Goal: Find specific page/section: Find specific page/section

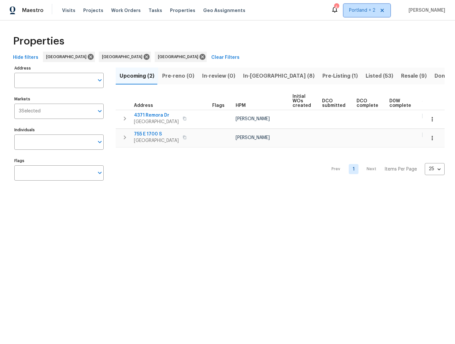
click at [381, 15] on span "Portland + 2" at bounding box center [366, 10] width 47 height 13
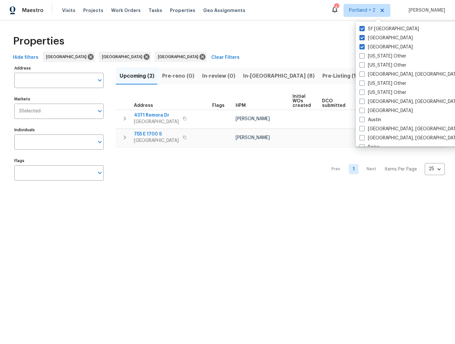
click at [208, 197] on html "Maestro Visits Projects Work Orders Tasks Properties Geo Assignments 4 [GEOGRAP…" at bounding box center [227, 98] width 455 height 197
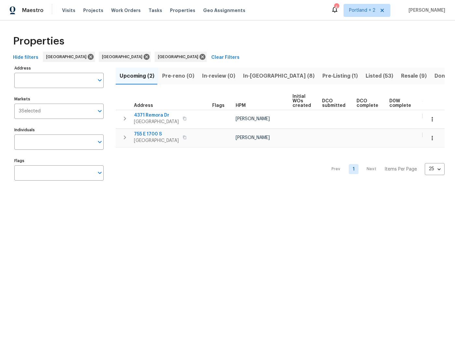
click at [110, 80] on div "Address Address Markets 3 Selected Markets Individuals Individuals Flags Flags" at bounding box center [62, 125] width 97 height 123
click at [144, 54] on icon at bounding box center [147, 57] width 6 height 6
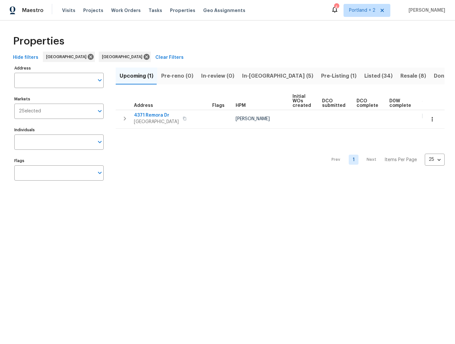
click at [52, 111] on input "Markets" at bounding box center [67, 111] width 53 height 15
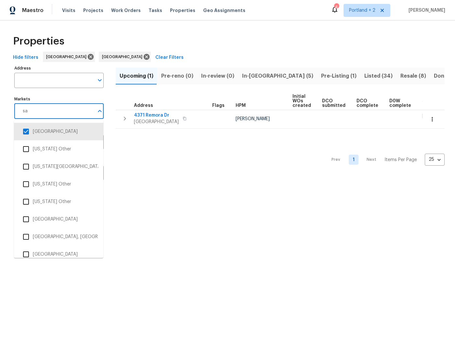
type input "sac"
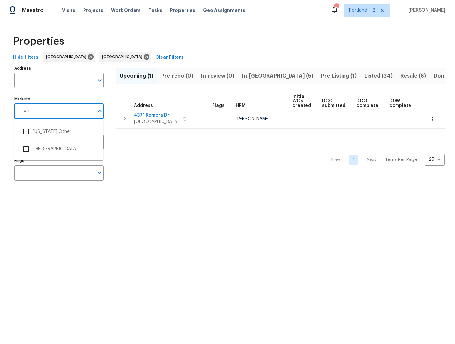
click at [25, 152] on input "checkbox" at bounding box center [26, 149] width 14 height 14
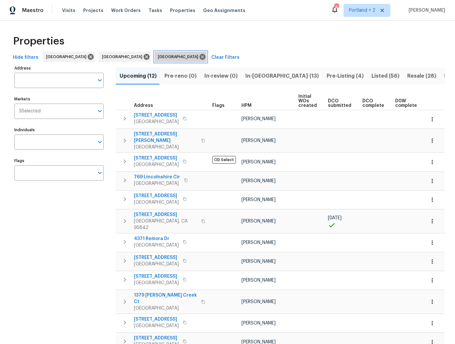
click at [199, 57] on icon at bounding box center [202, 57] width 6 height 6
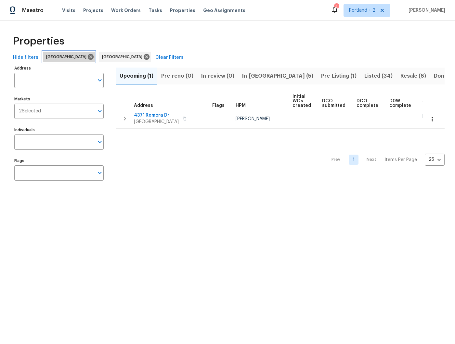
click at [88, 56] on icon at bounding box center [91, 57] width 6 height 6
click at [252, 84] on button "In-[GEOGRAPHIC_DATA] (2)" at bounding box center [277, 76] width 79 height 17
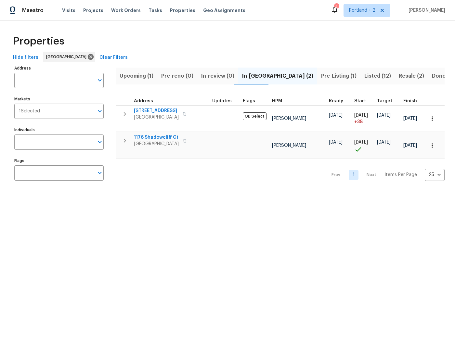
click at [321, 79] on span "Pre-Listing (1)" at bounding box center [338, 75] width 35 height 9
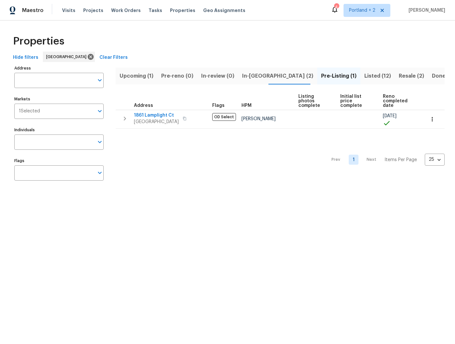
click at [398, 76] on span "Resale (2)" at bounding box center [410, 75] width 25 height 9
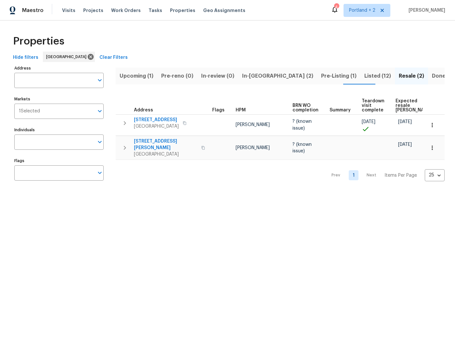
click at [364, 72] on span "Listed (12)" at bounding box center [377, 75] width 27 height 9
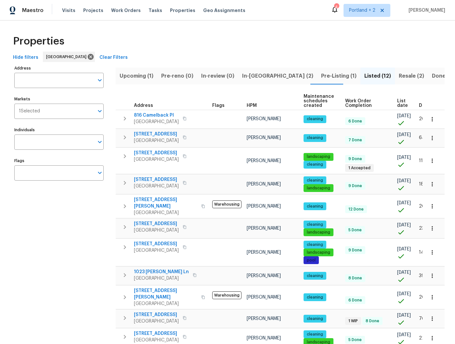
click at [426, 107] on th at bounding box center [433, 101] width 22 height 18
click at [425, 116] on button "button" at bounding box center [432, 119] width 14 height 14
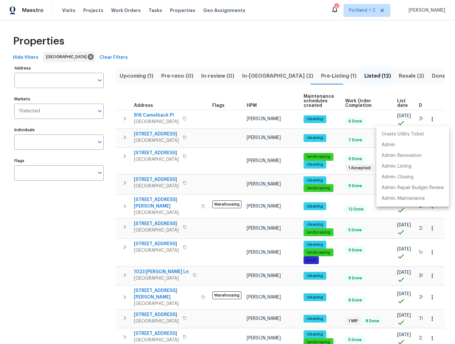
click at [417, 99] on div at bounding box center [227, 172] width 455 height 344
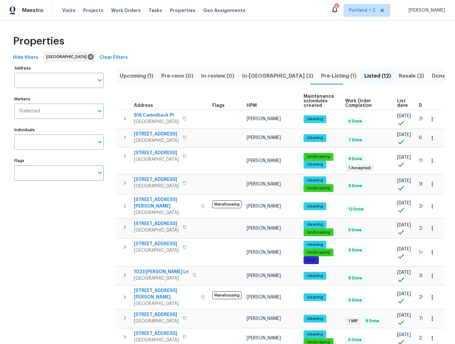
click at [424, 105] on th at bounding box center [433, 101] width 22 height 18
